Goal: Information Seeking & Learning: Learn about a topic

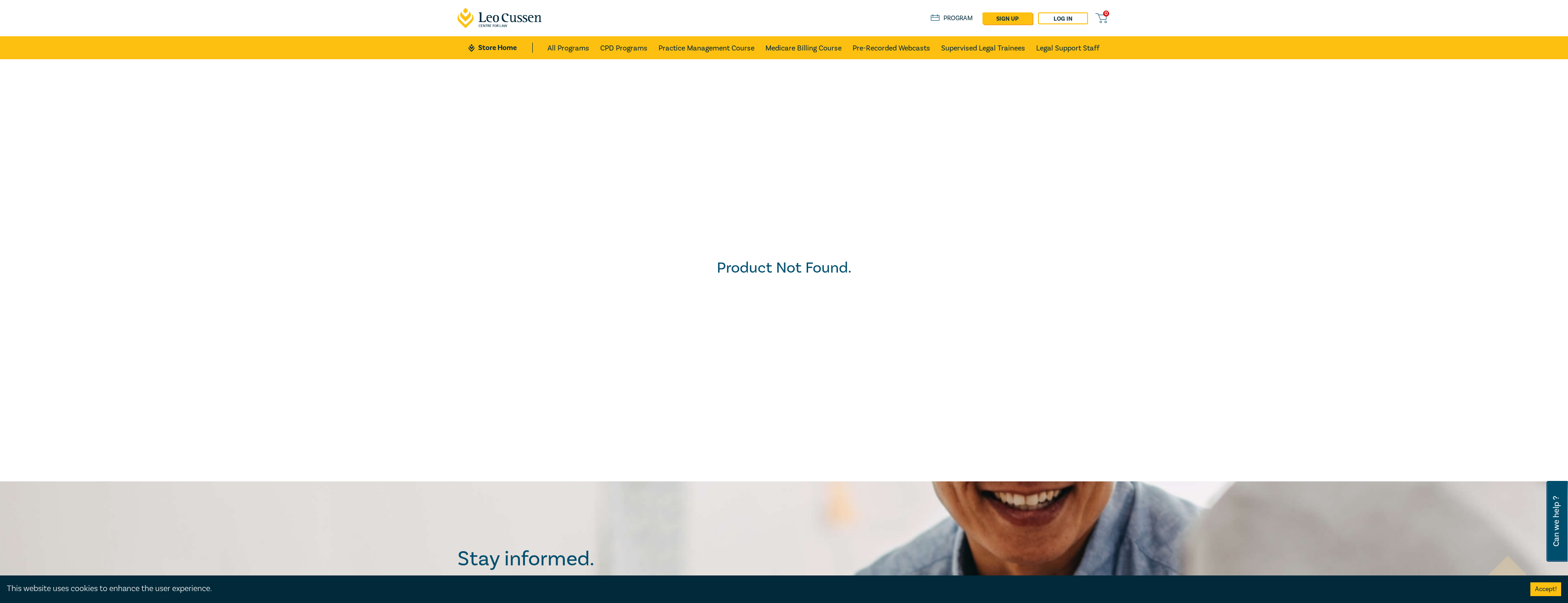
drag, startPoint x: 0, startPoint y: 0, endPoint x: 281, endPoint y: 159, distance: 322.9
click at [281, 159] on div "Product Not Found." at bounding box center [783, 270] width 1577 height 431
click at [629, 46] on link "CPD Programs" at bounding box center [624, 48] width 47 height 23
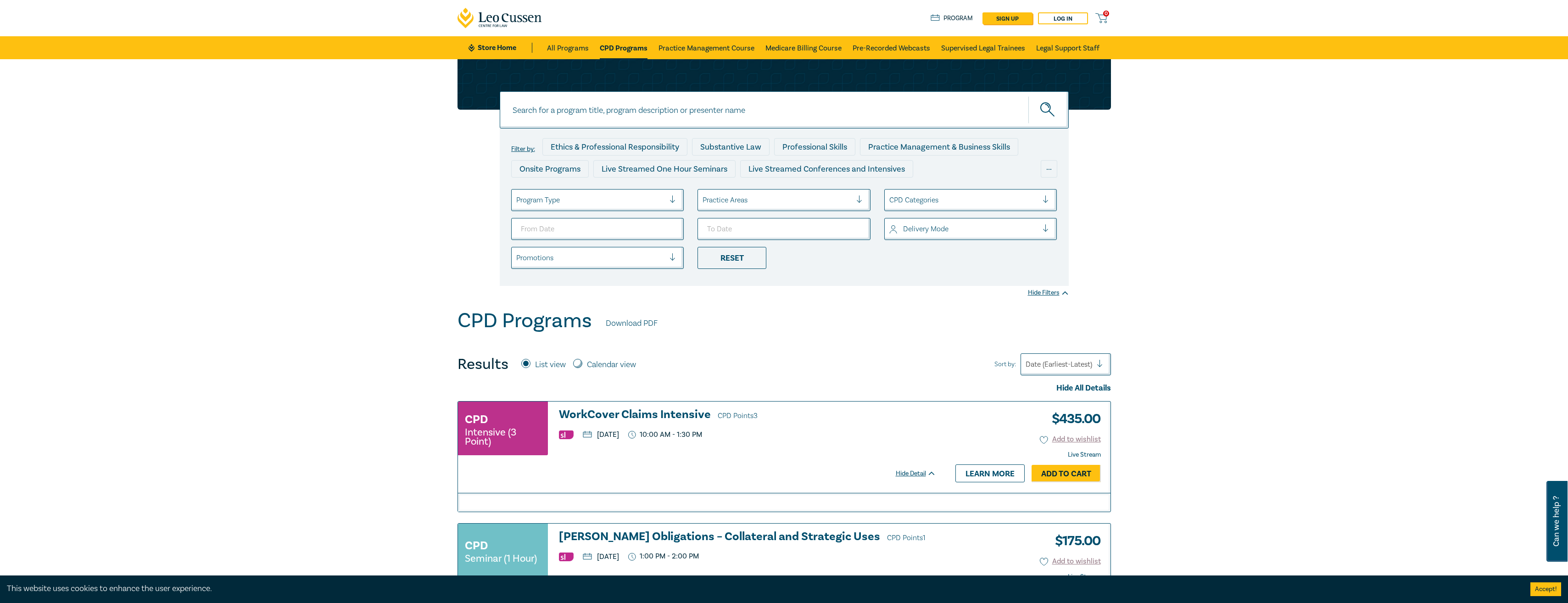
click at [761, 203] on div at bounding box center [777, 200] width 149 height 12
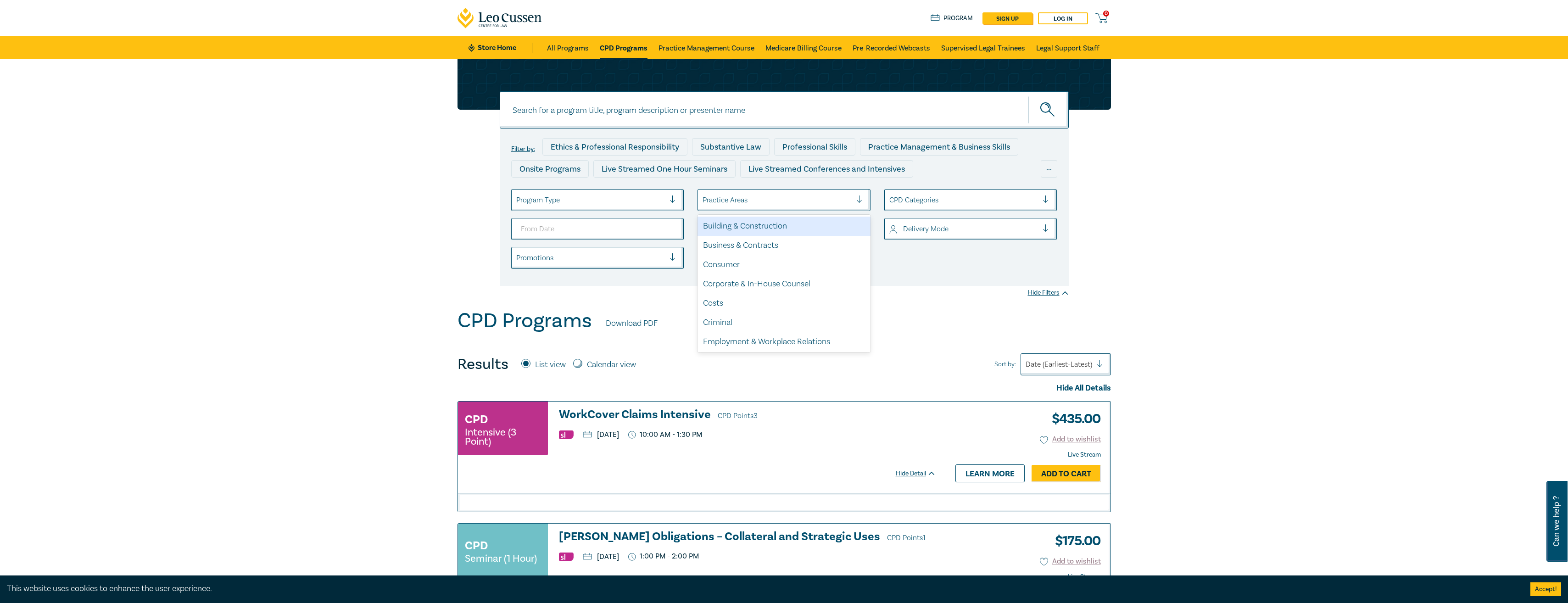
click at [663, 203] on div at bounding box center [590, 200] width 149 height 12
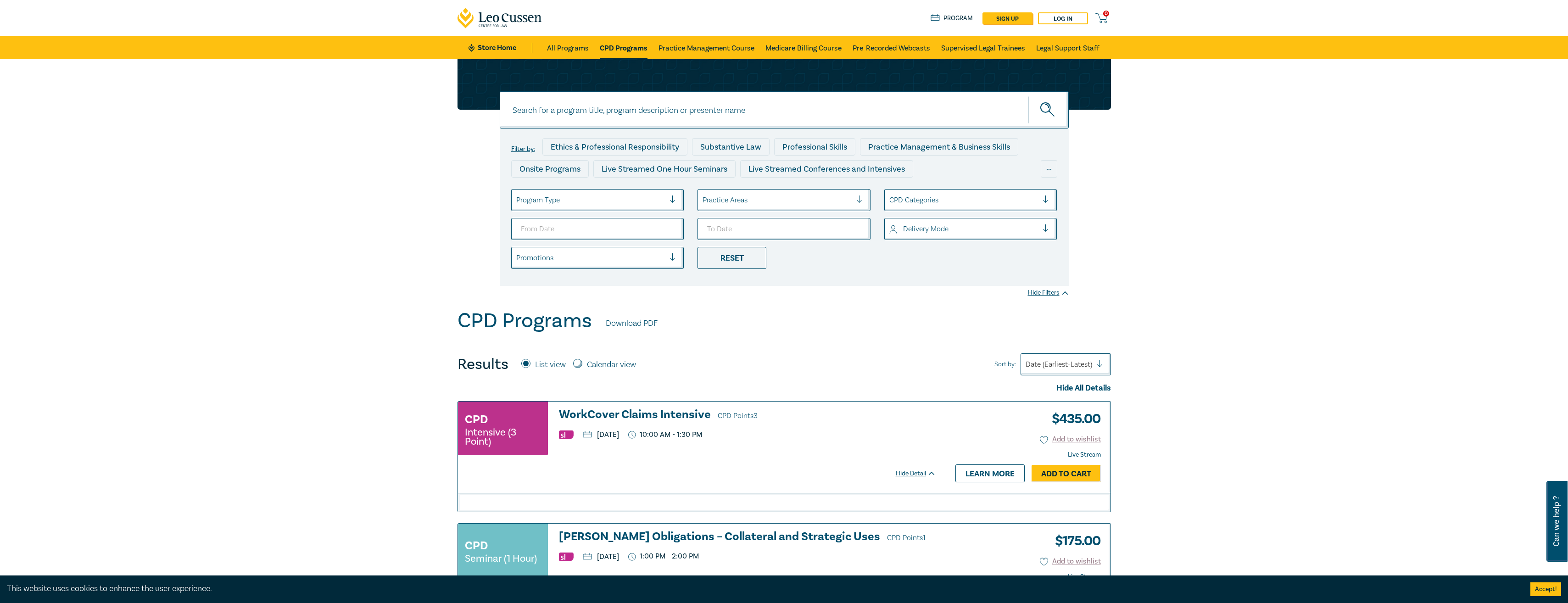
drag, startPoint x: 851, startPoint y: 336, endPoint x: 688, endPoint y: 265, distance: 177.8
click at [851, 335] on div "CPD Programs Download PDF" at bounding box center [785, 322] width 654 height 29
click at [628, 234] on input "From Date" at bounding box center [598, 229] width 173 height 22
click at [667, 229] on input "From Date" at bounding box center [598, 229] width 173 height 22
type input "[DATE]"
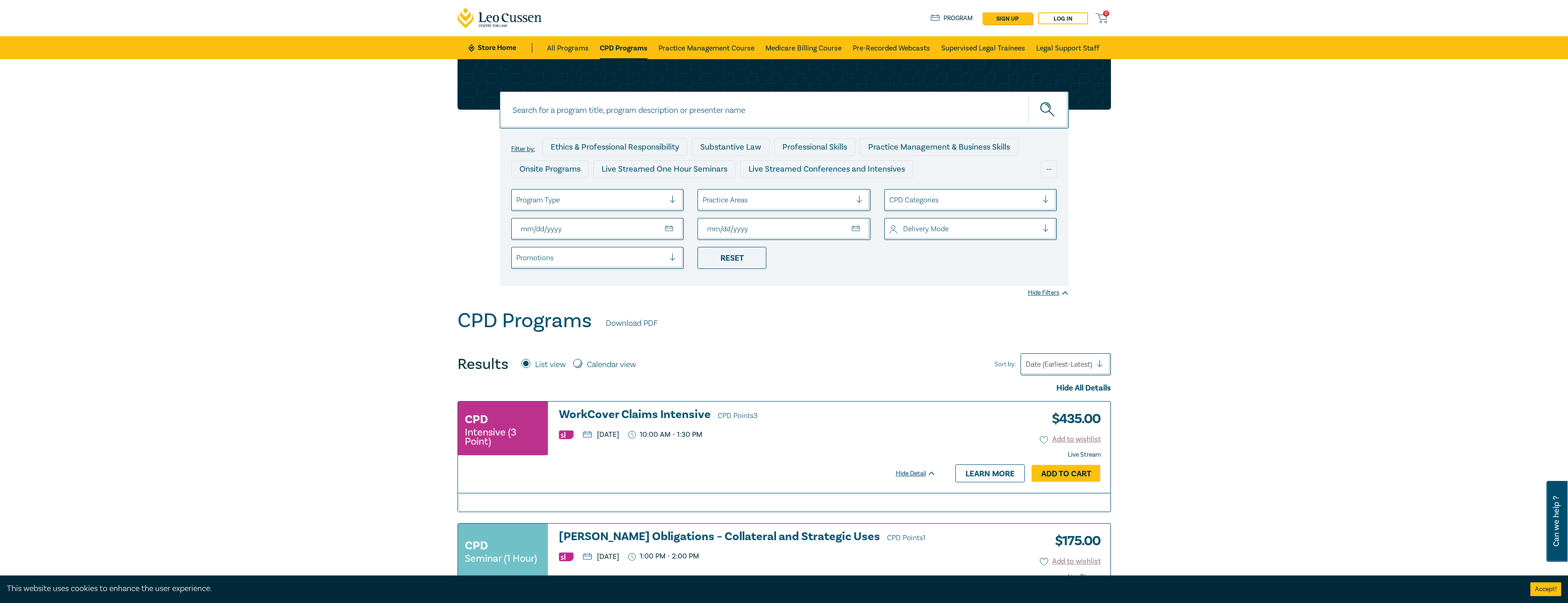
click at [813, 230] on input "To Date" at bounding box center [784, 229] width 173 height 22
click at [861, 228] on input "To Date" at bounding box center [784, 229] width 173 height 22
click at [866, 310] on div "CPD Programs Download PDF" at bounding box center [785, 322] width 654 height 29
click at [839, 229] on input "To Date" at bounding box center [784, 229] width 173 height 22
click at [853, 228] on input "To Date" at bounding box center [784, 229] width 173 height 22
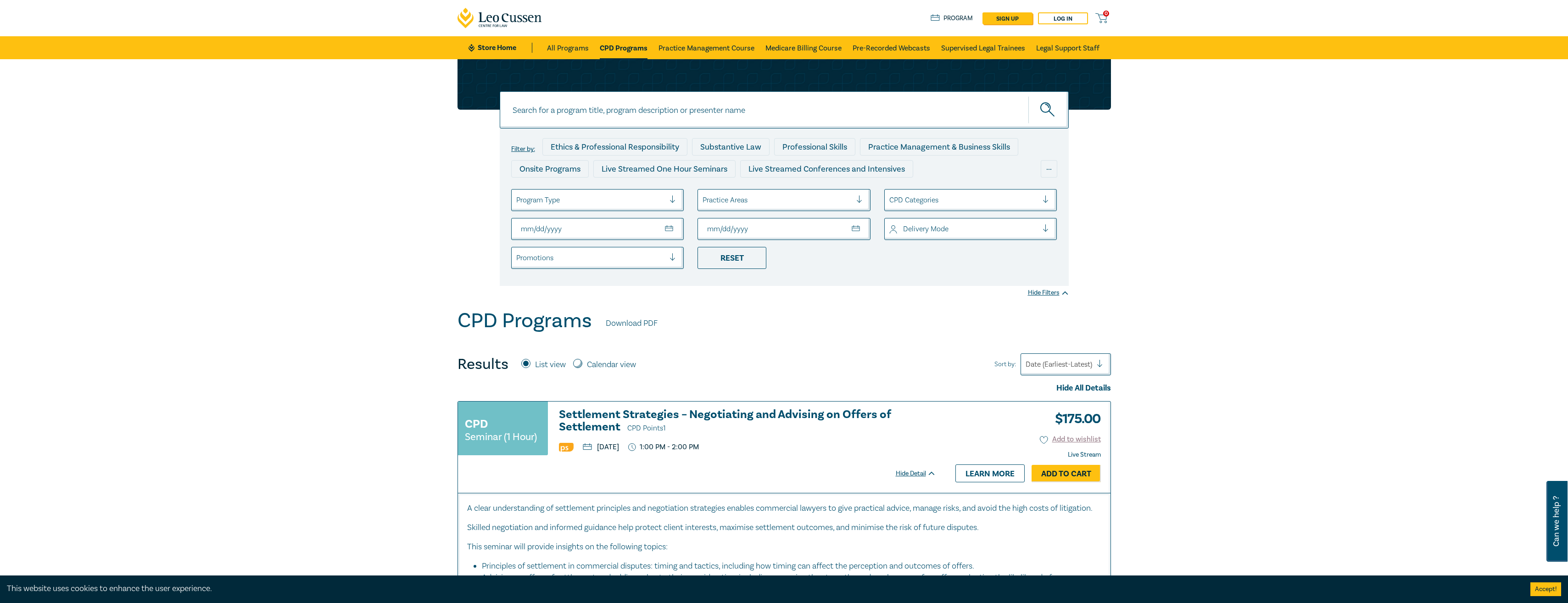
type input "[DATE]"
drag, startPoint x: 931, startPoint y: 348, endPoint x: 923, endPoint y: 340, distance: 11.3
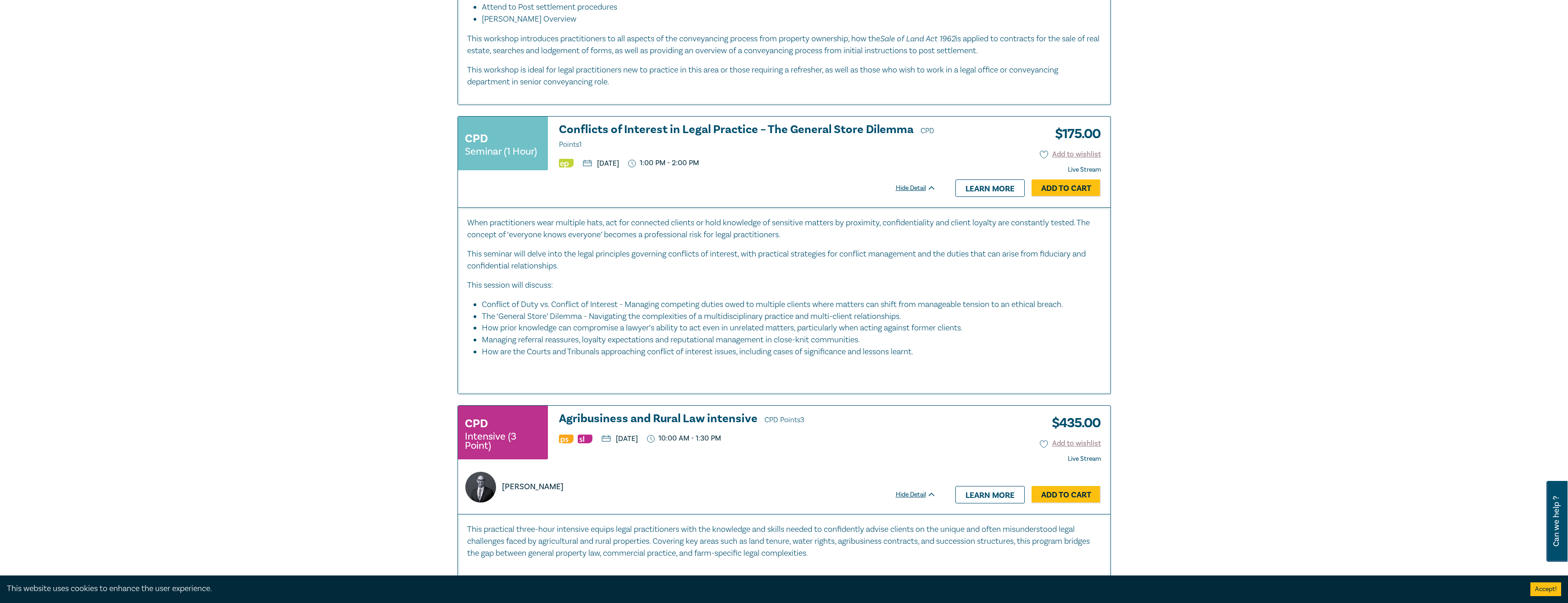
scroll to position [2293, 0]
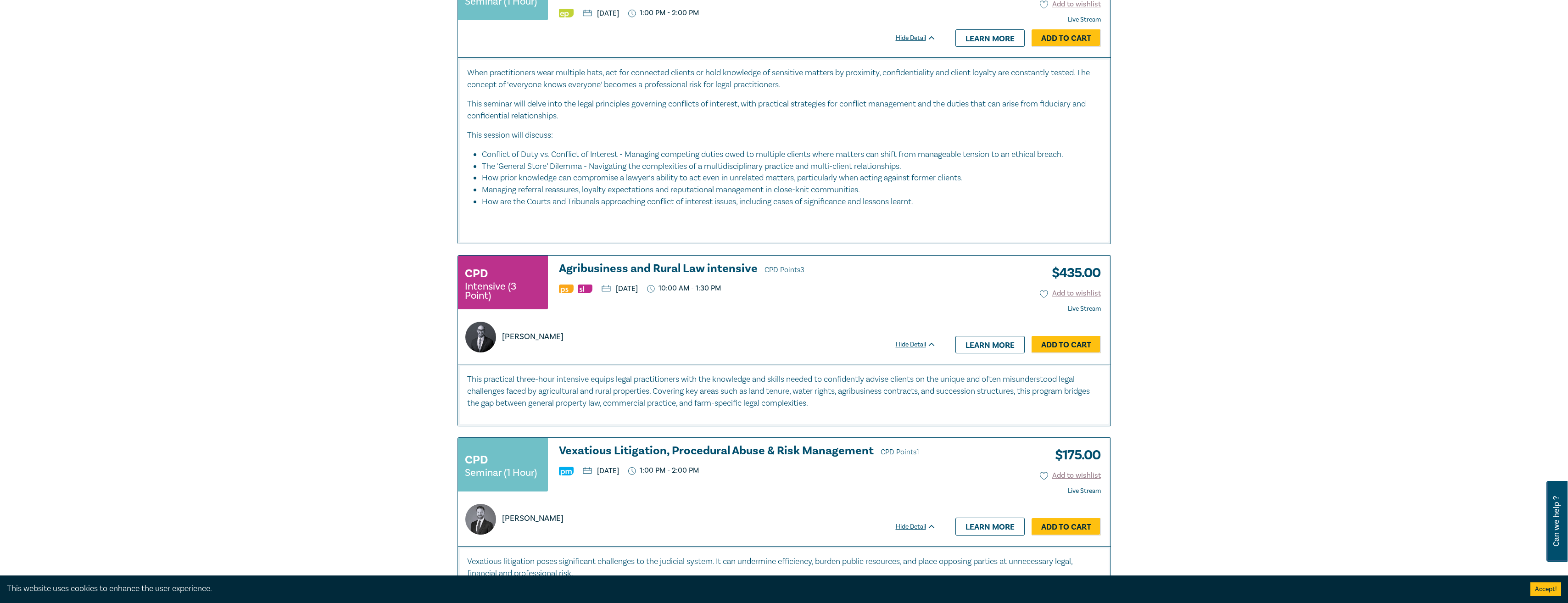
click at [761, 276] on h3 "Agribusiness and Rural Law intensive CPD Points 3" at bounding box center [747, 269] width 377 height 14
